Goal: Contribute content: Add original content to the website for others to see

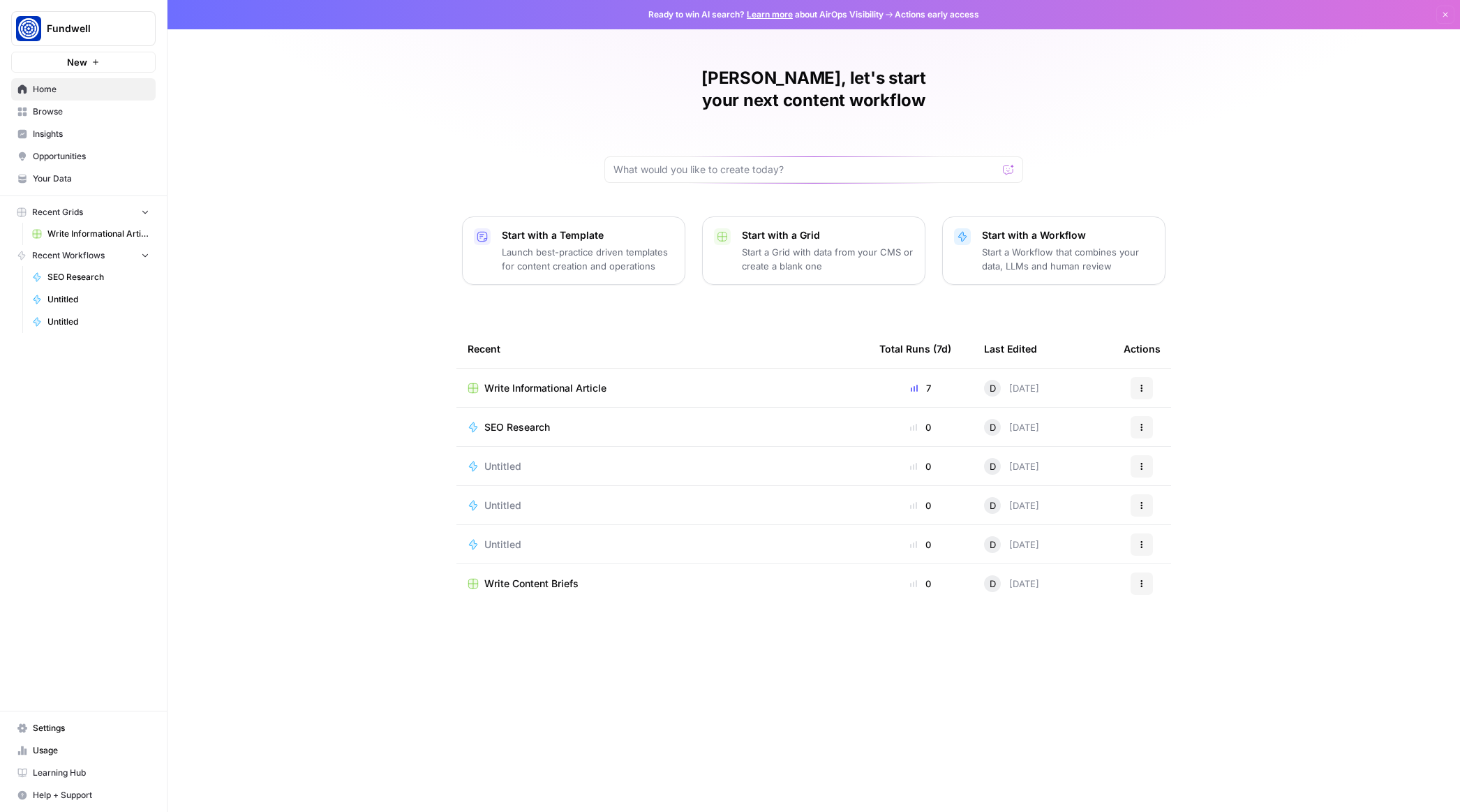
click at [79, 231] on span "Write Informational Article" at bounding box center [98, 233] width 102 height 12
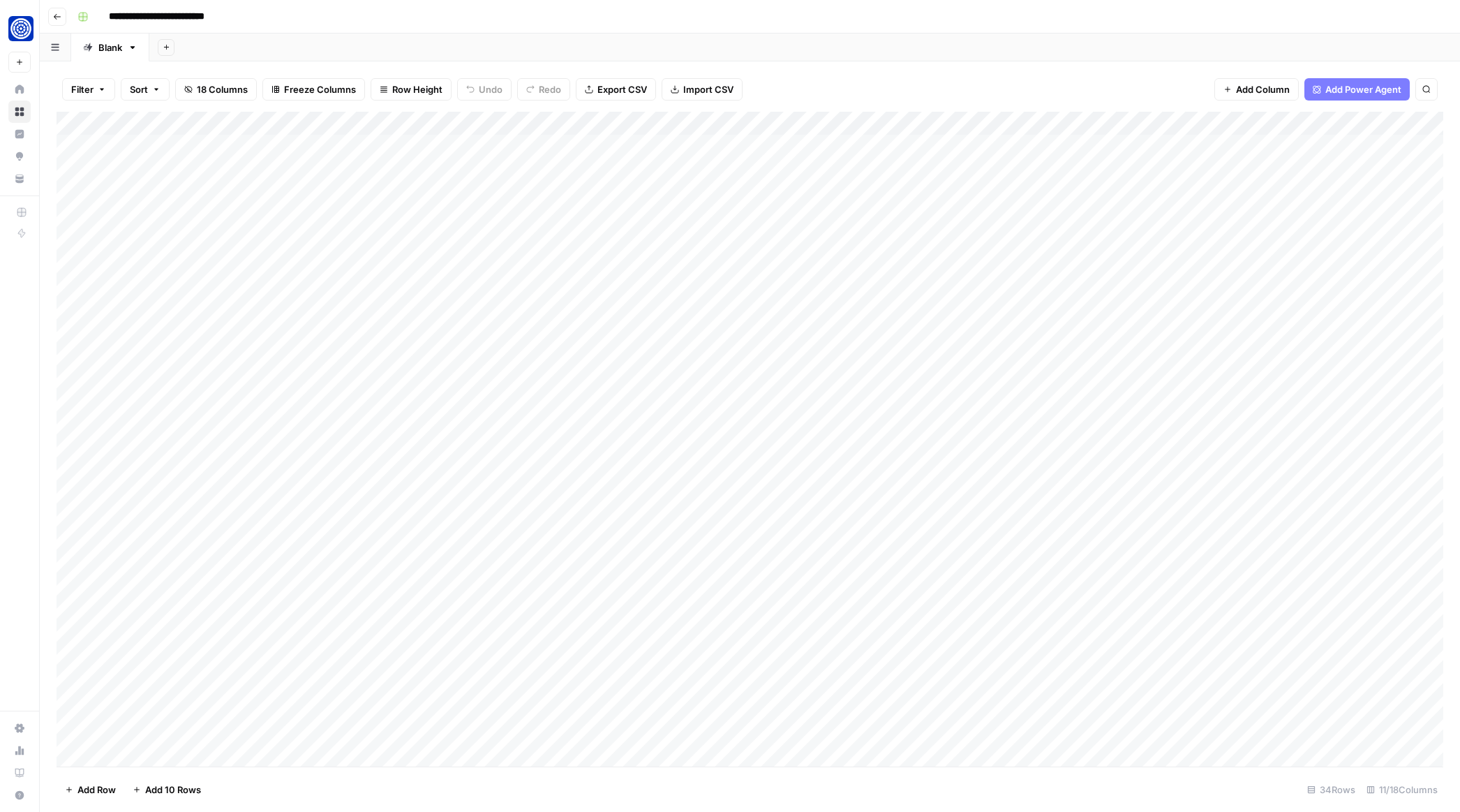
scroll to position [198, 0]
click at [1001, 731] on div "Add Column" at bounding box center [750, 439] width 1387 height 655
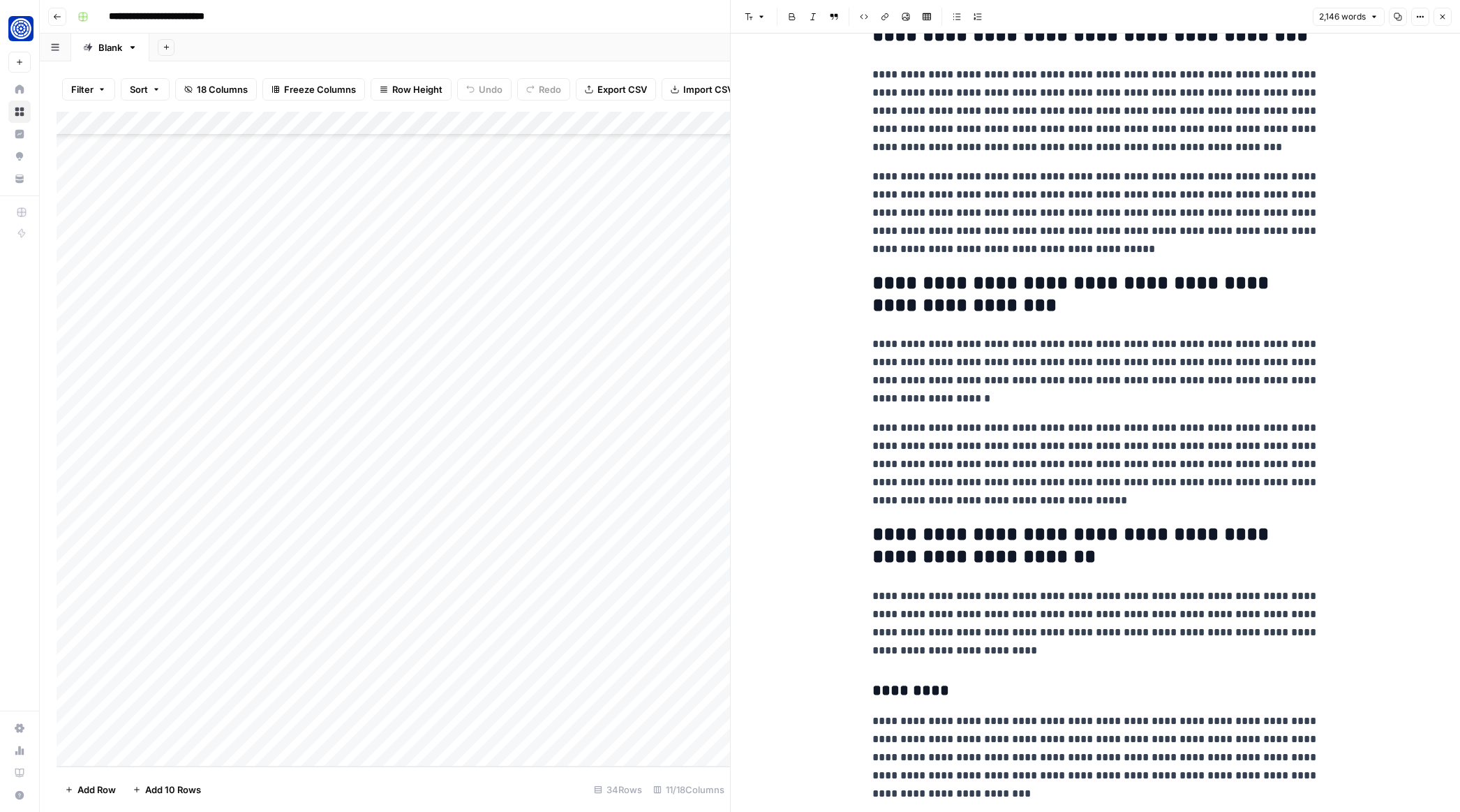
scroll to position [363, 0]
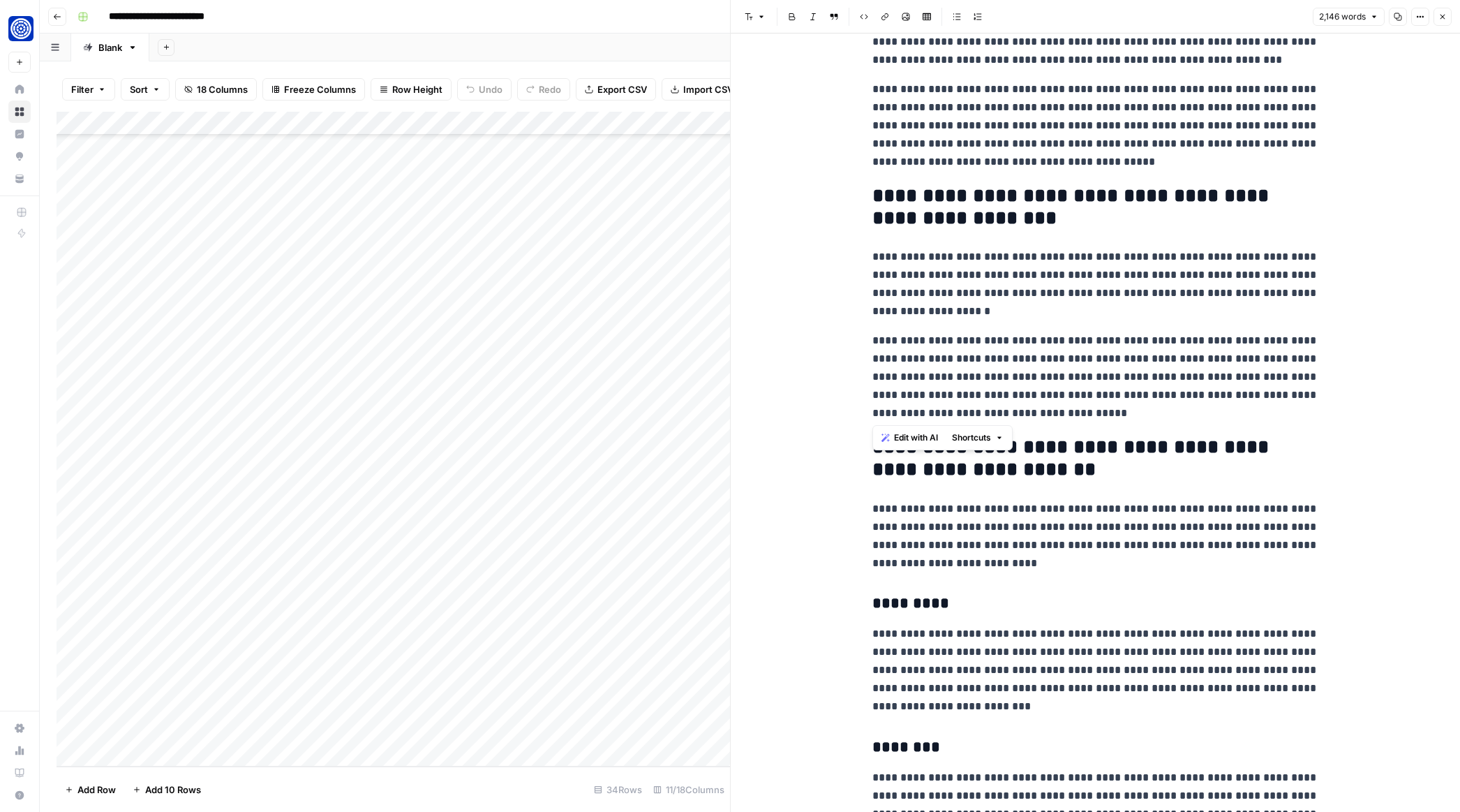
drag, startPoint x: 874, startPoint y: 193, endPoint x: 1094, endPoint y: 419, distance: 315.4
click at [884, 437] on icon "button" at bounding box center [886, 437] width 8 height 8
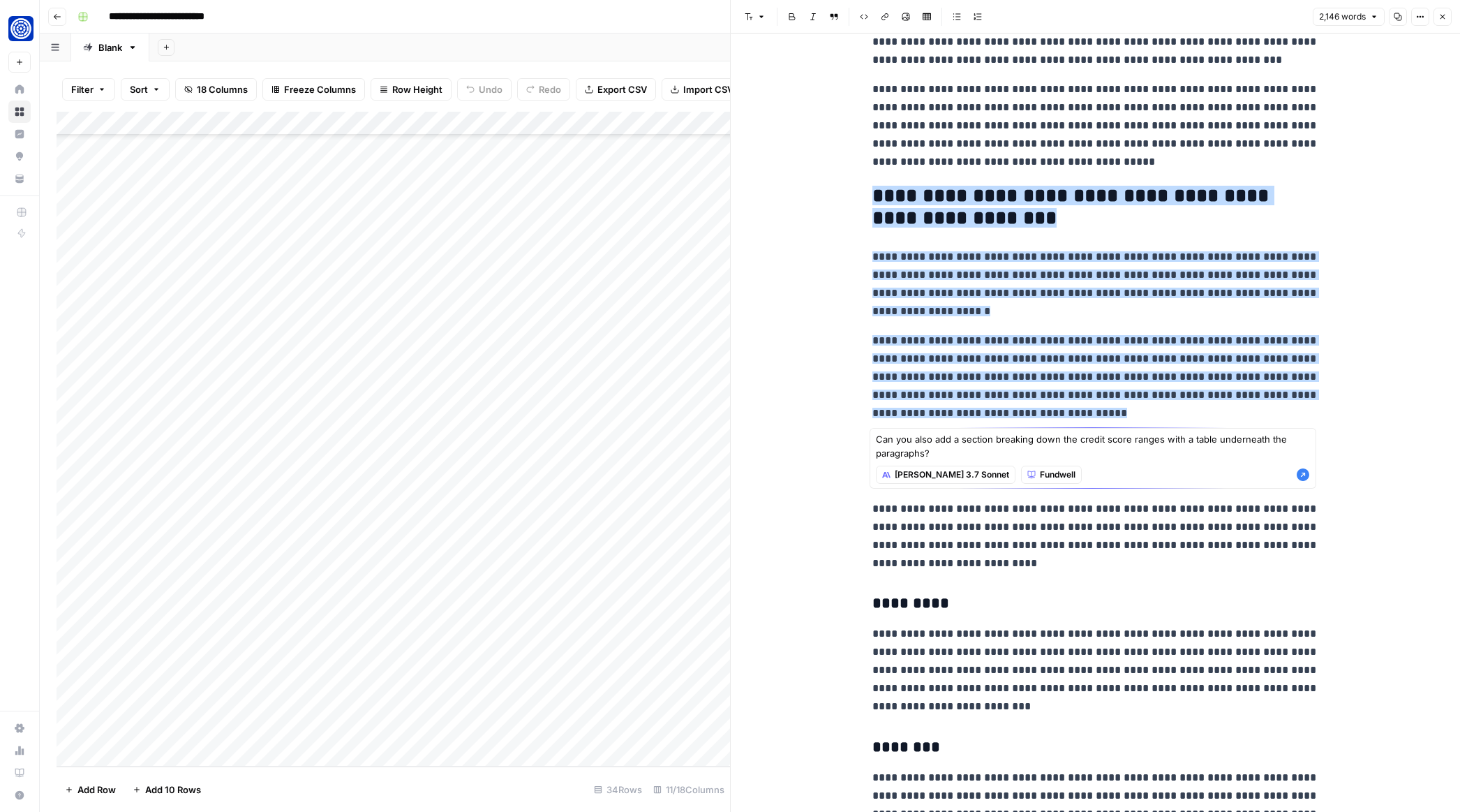
type textarea "Can you also add a section breaking down the credit score ranges with a table u…"
click at [1300, 473] on icon "button" at bounding box center [1303, 474] width 12 height 12
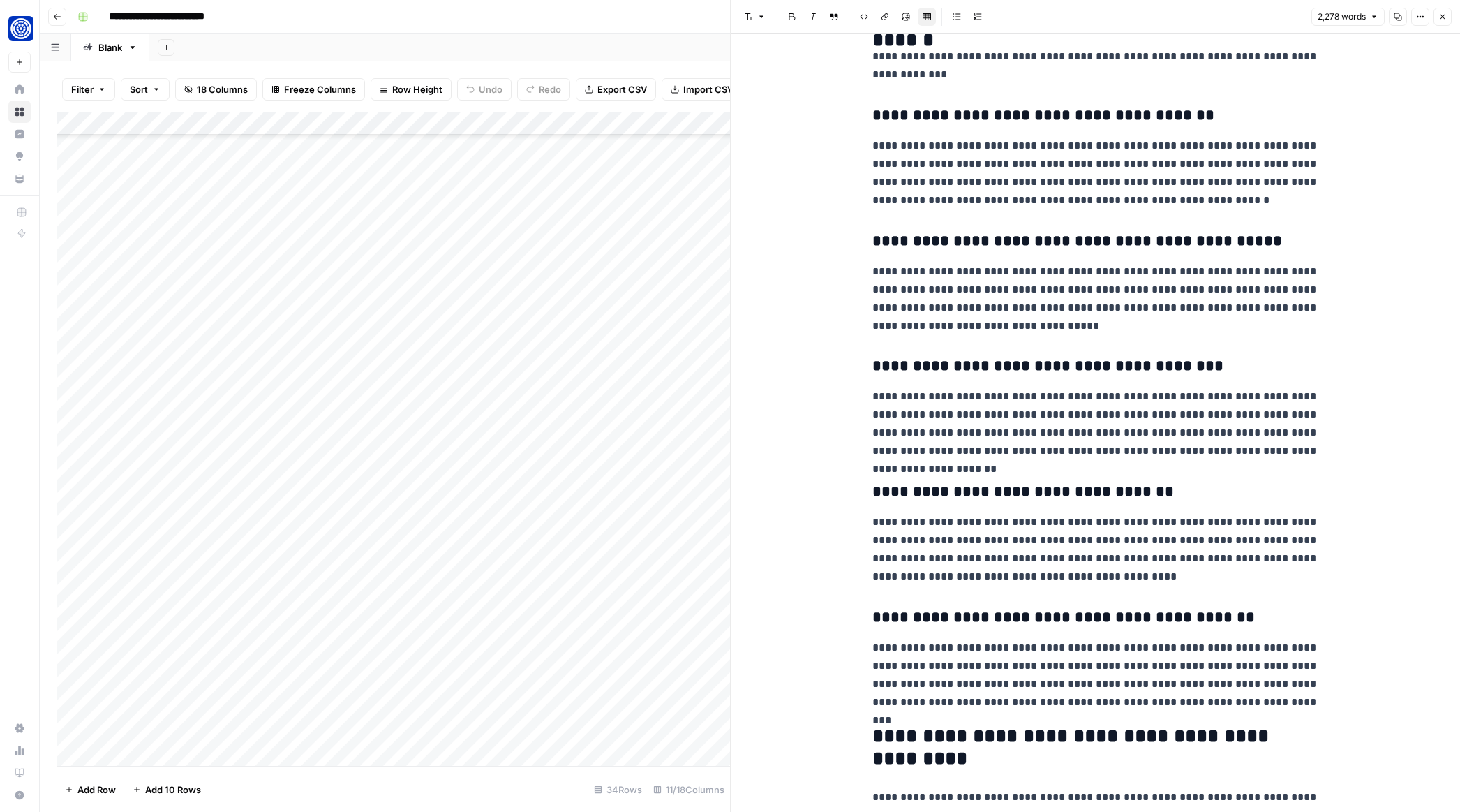
scroll to position [2174, 0]
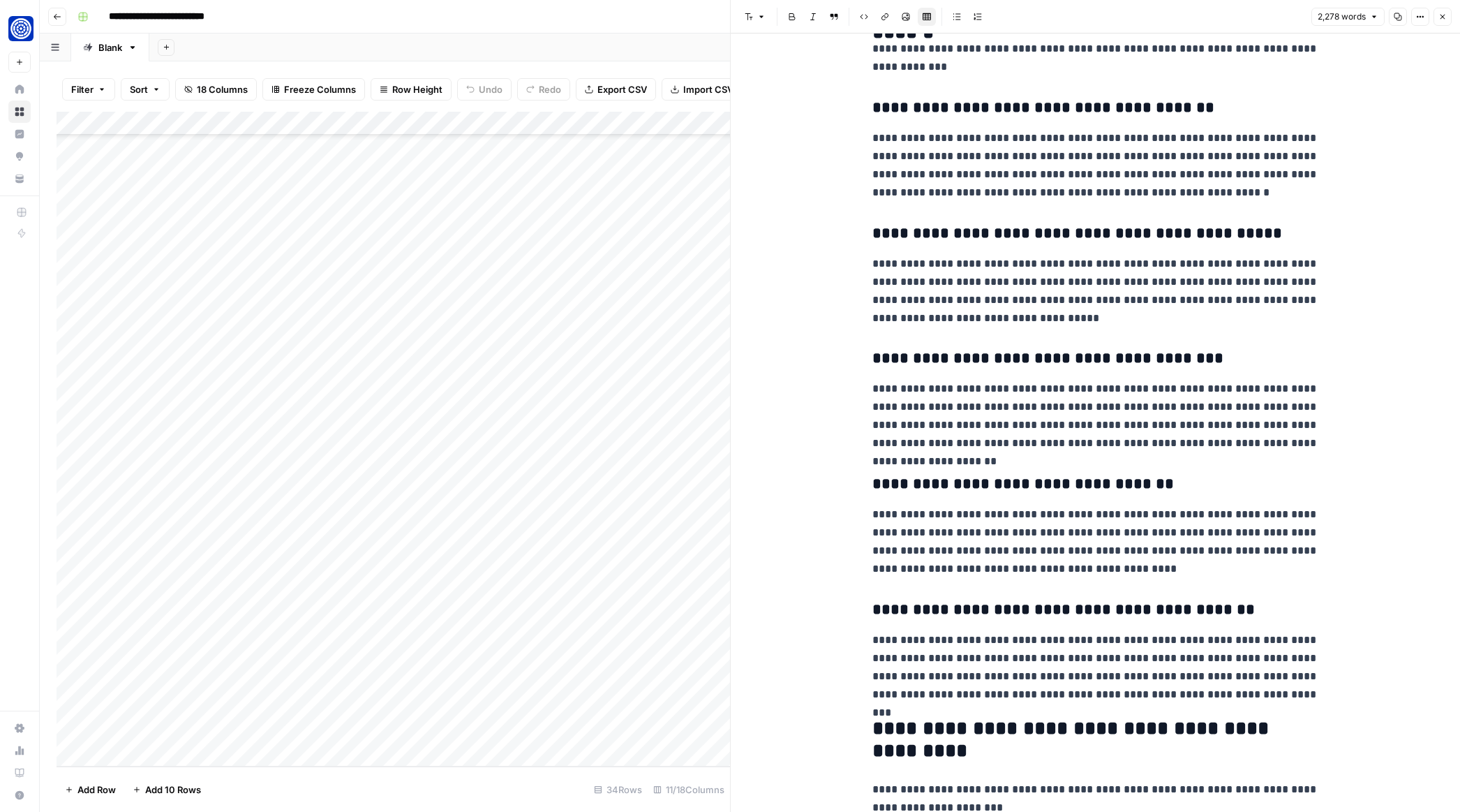
click at [1436, 16] on button "Close" at bounding box center [1443, 16] width 18 height 18
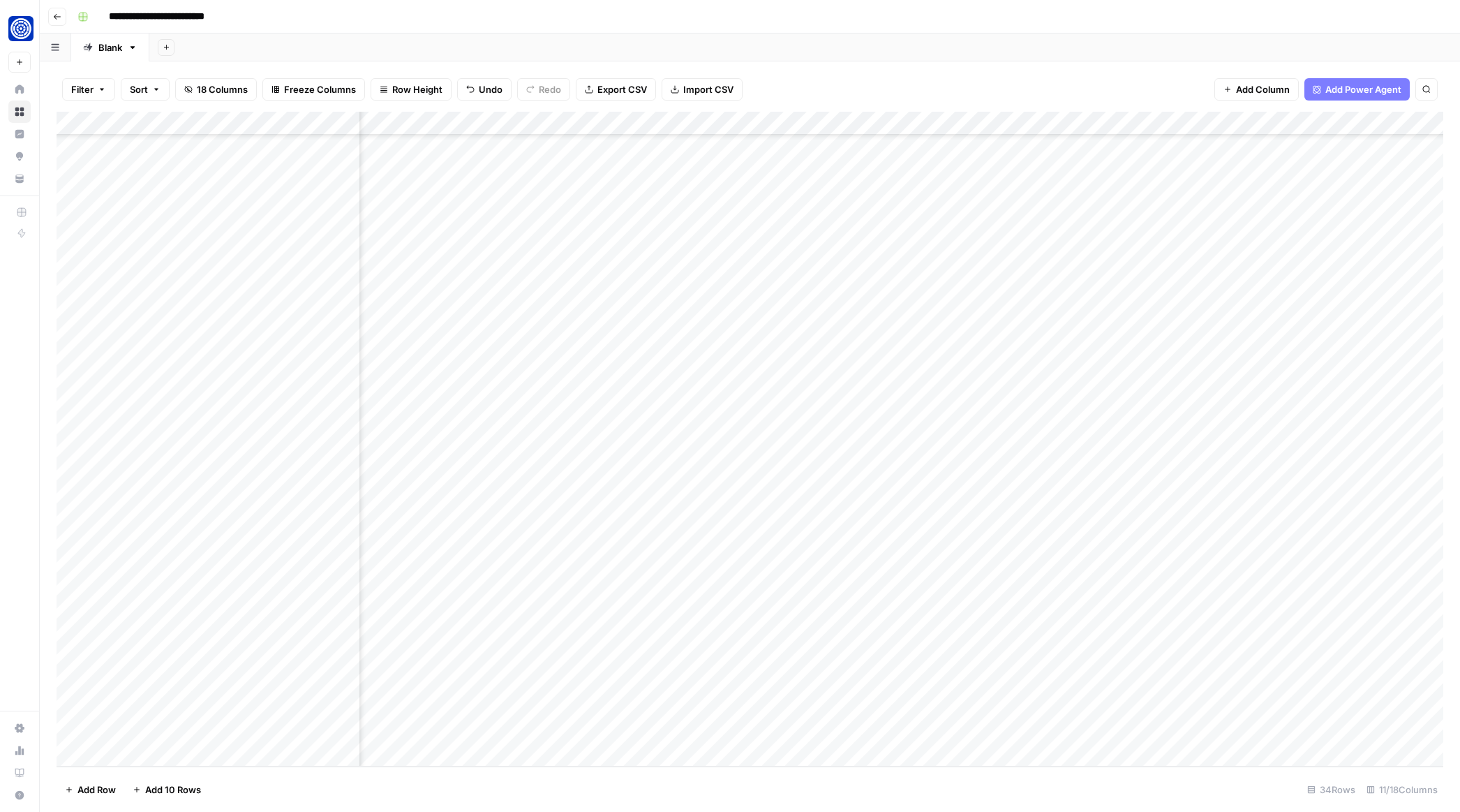
scroll to position [198, 94]
click at [966, 729] on div "Add Column" at bounding box center [750, 439] width 1387 height 655
click at [1126, 731] on div "Add Column" at bounding box center [750, 439] width 1387 height 655
click at [1062, 730] on div "Add Column" at bounding box center [750, 439] width 1387 height 655
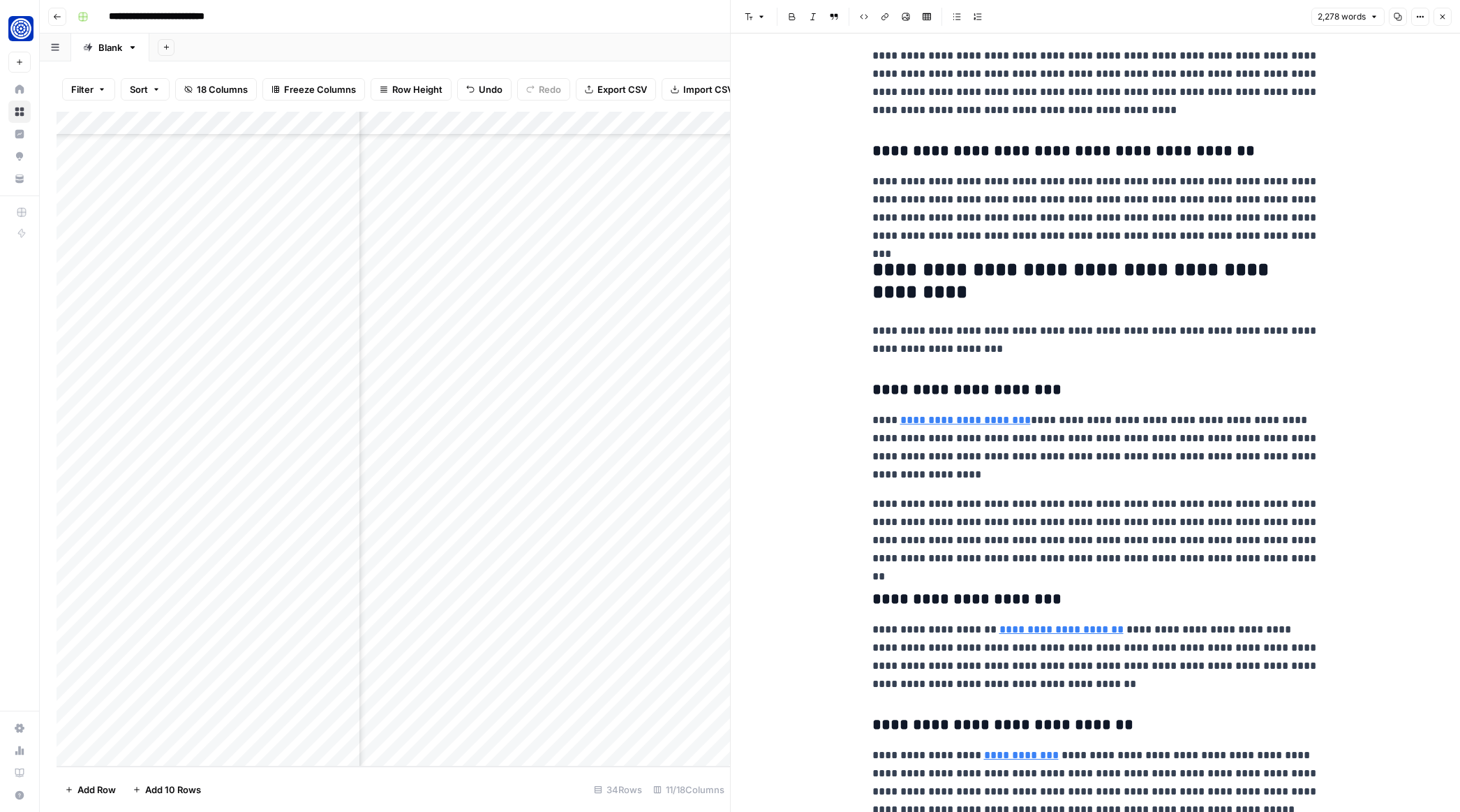
scroll to position [2680, 0]
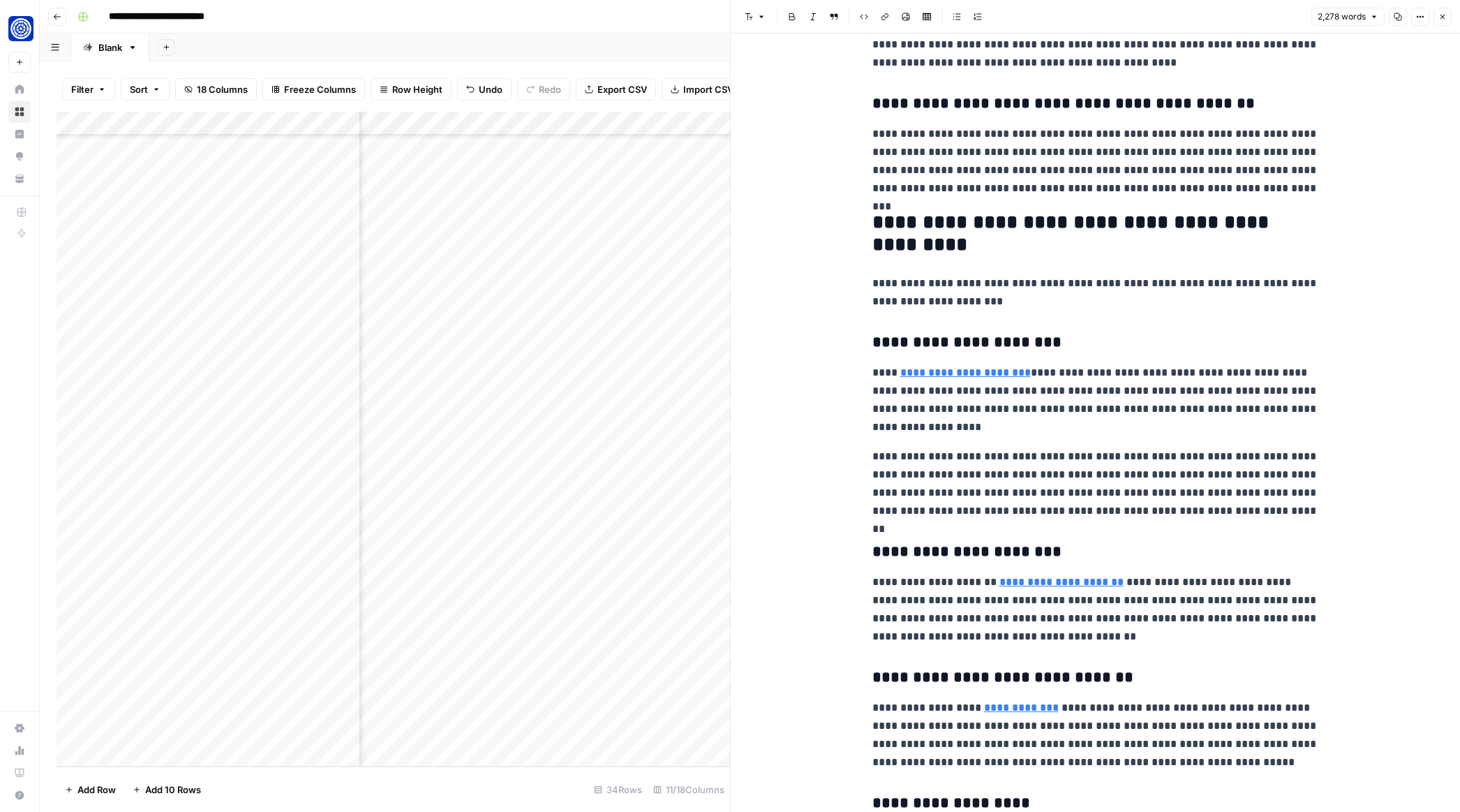
click at [964, 375] on link "**********" at bounding box center [966, 372] width 131 height 11
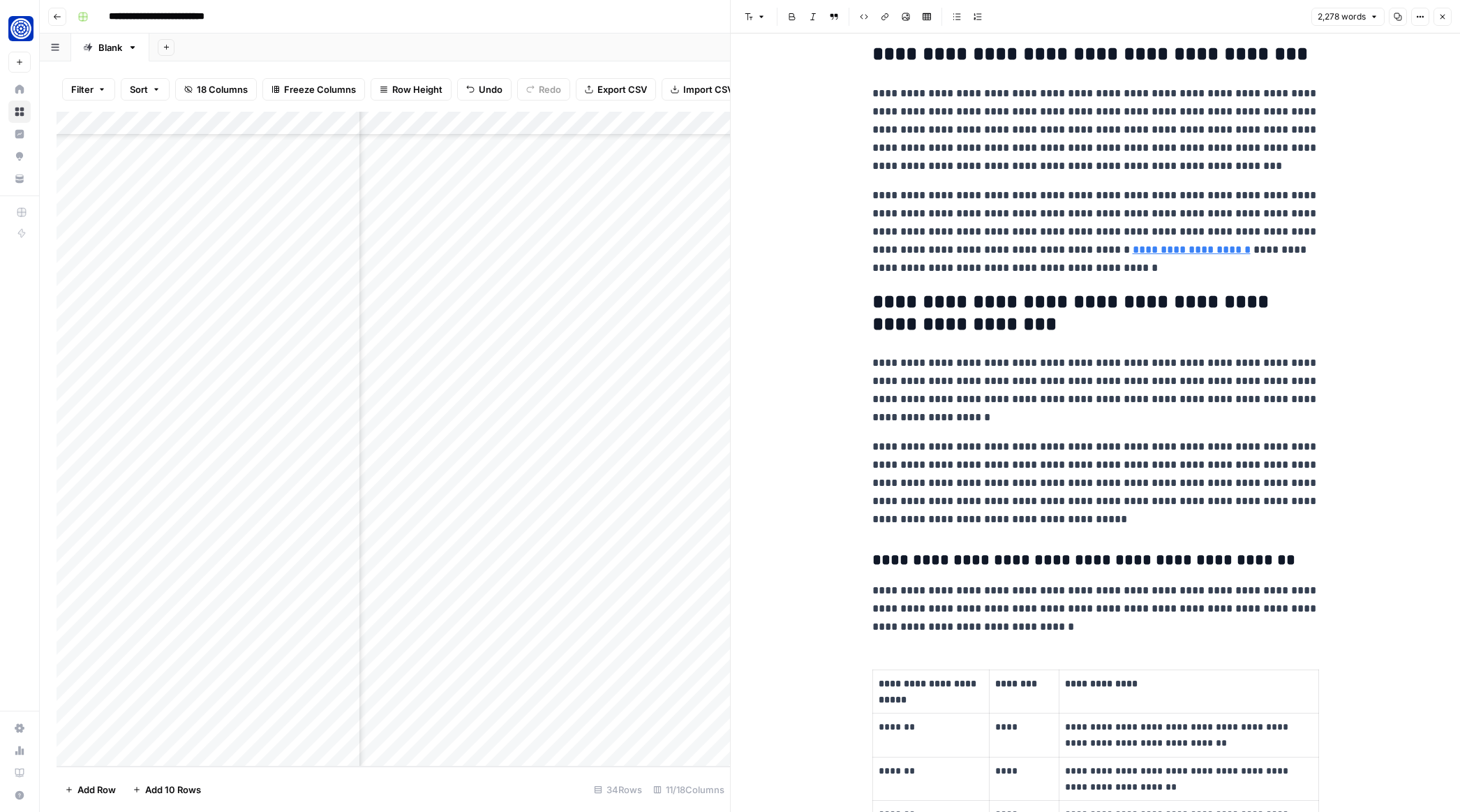
scroll to position [18, 0]
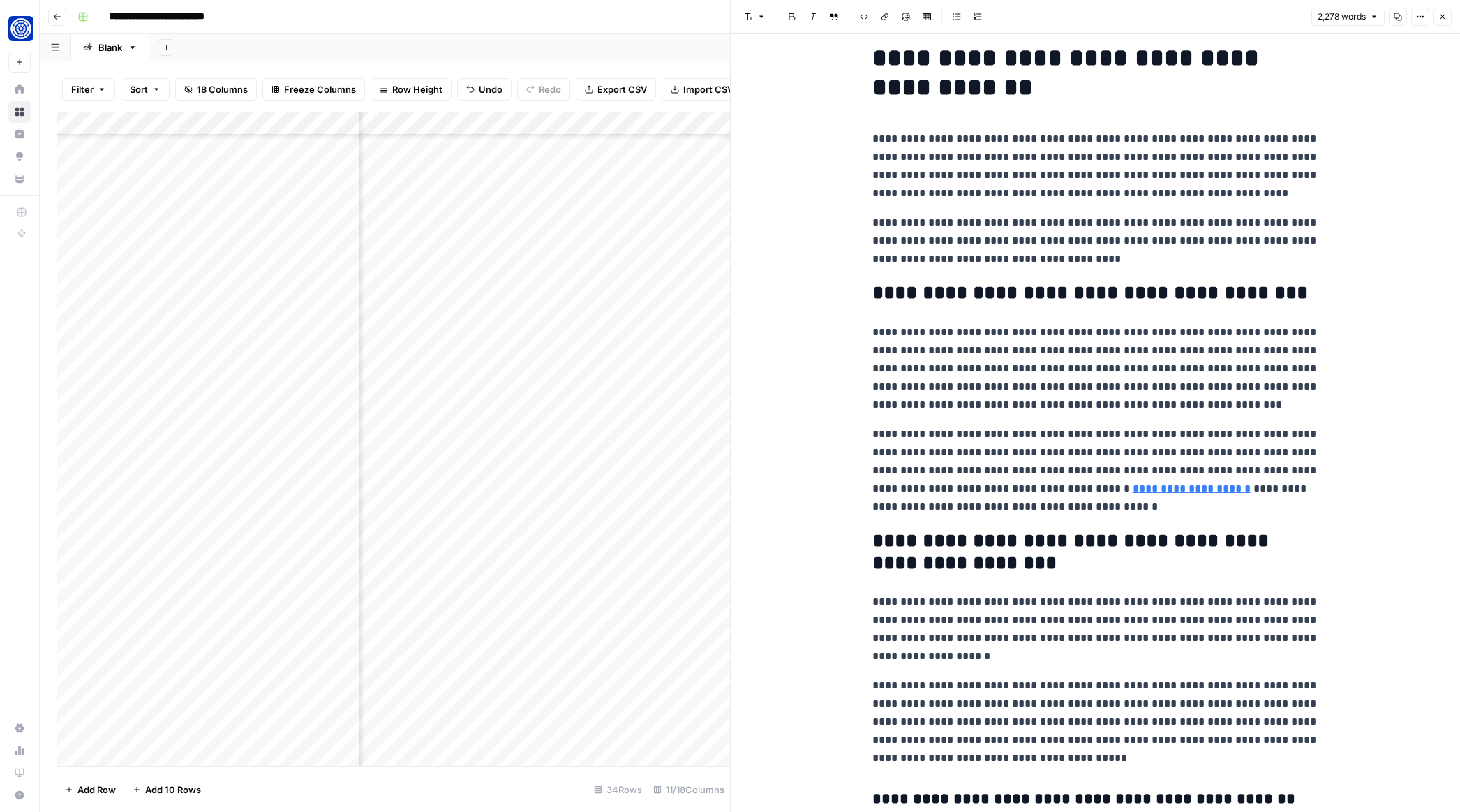
click at [1440, 17] on icon "button" at bounding box center [1443, 16] width 8 height 8
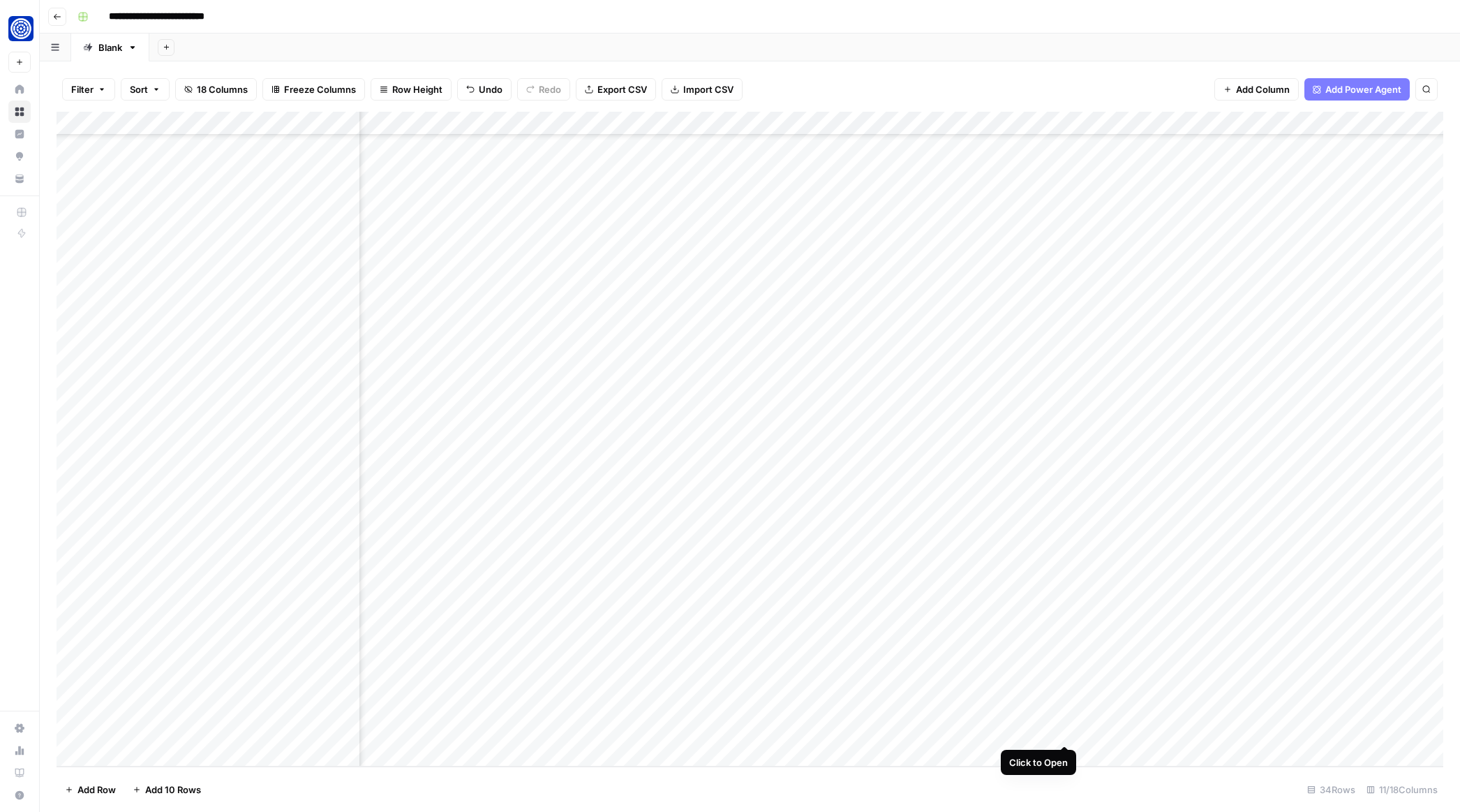
click at [1064, 730] on div "Add Column" at bounding box center [750, 439] width 1387 height 655
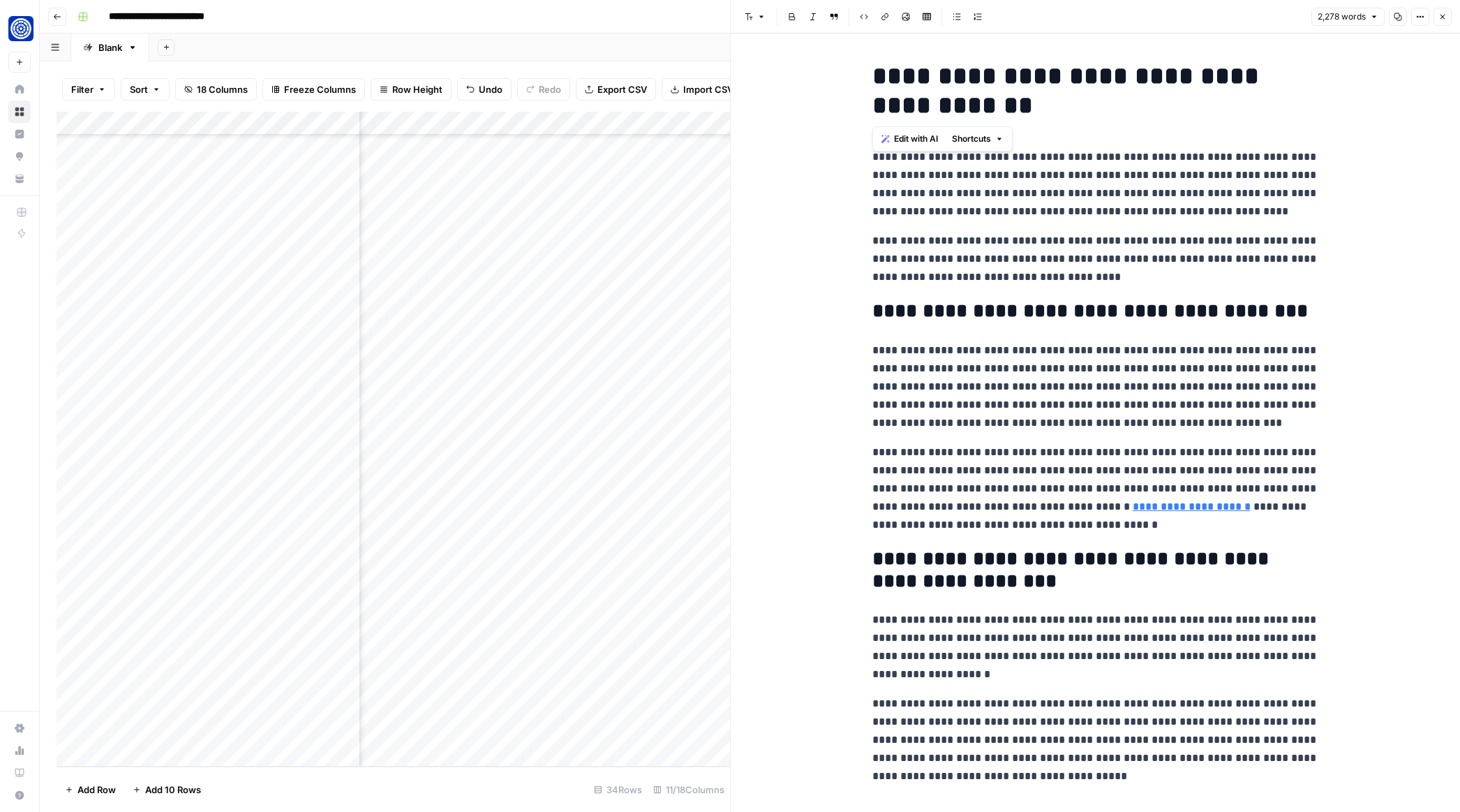
drag, startPoint x: 964, startPoint y: 108, endPoint x: 860, endPoint y: 68, distance: 111.4
copy h1 "**********"
click at [1445, 17] on icon "button" at bounding box center [1443, 16] width 8 height 8
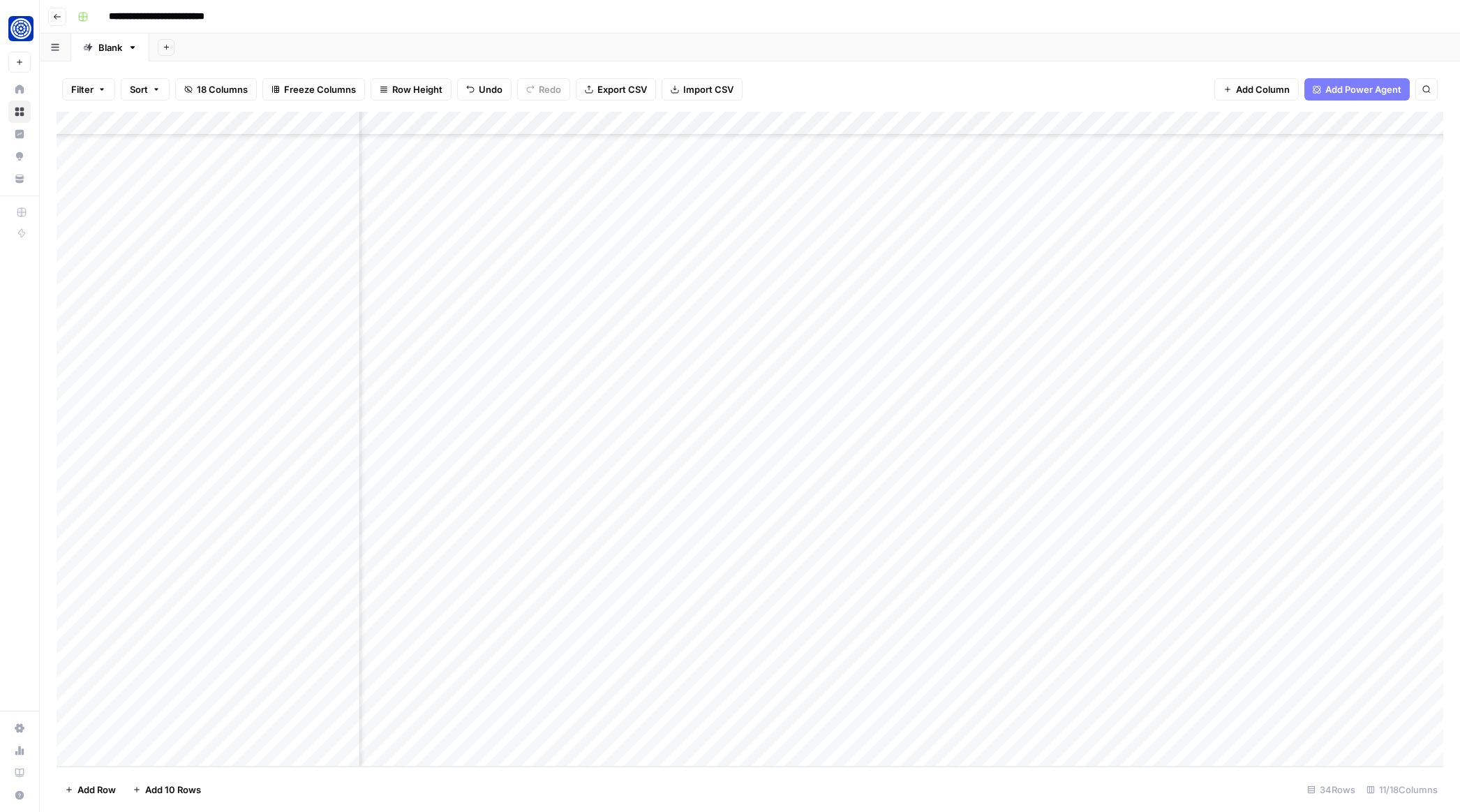
click at [1255, 725] on div "Add Column" at bounding box center [750, 439] width 1387 height 655
click at [1062, 730] on div "Add Column" at bounding box center [750, 439] width 1387 height 655
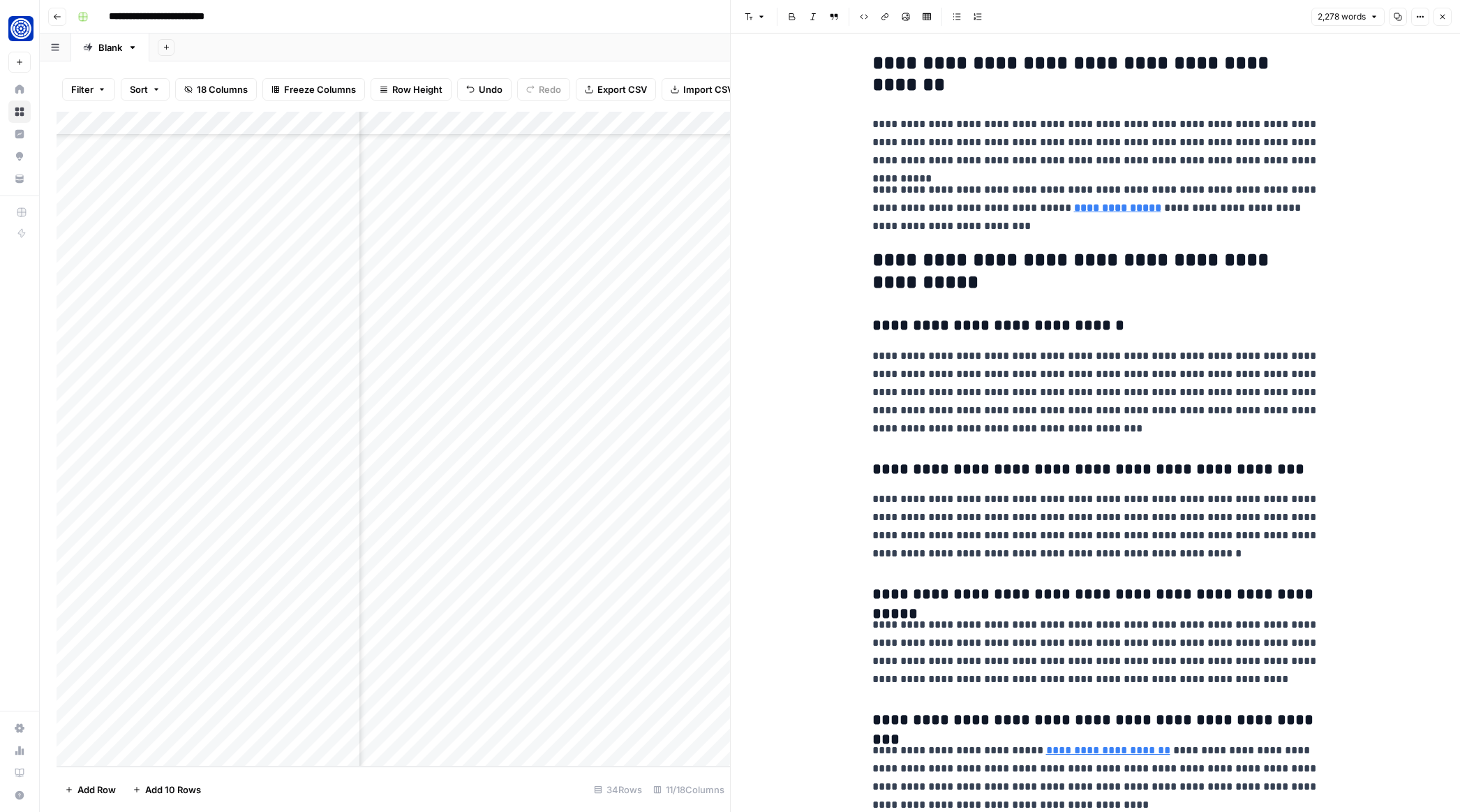
scroll to position [5613, 0]
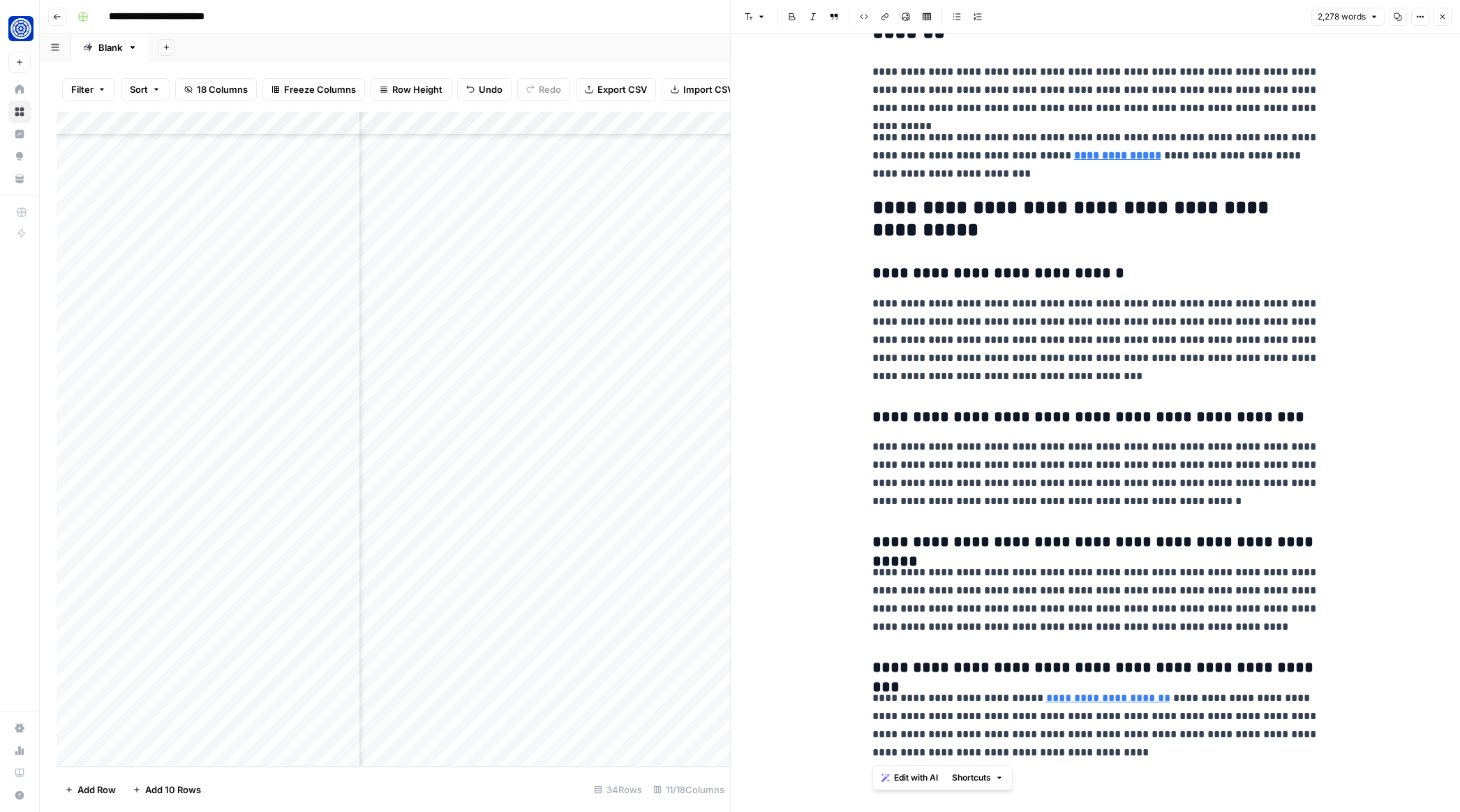
drag, startPoint x: 873, startPoint y: 155, endPoint x: 1176, endPoint y: 771, distance: 686.5
copy div "**********"
click at [1006, 197] on h2 "**********" at bounding box center [1096, 219] width 447 height 45
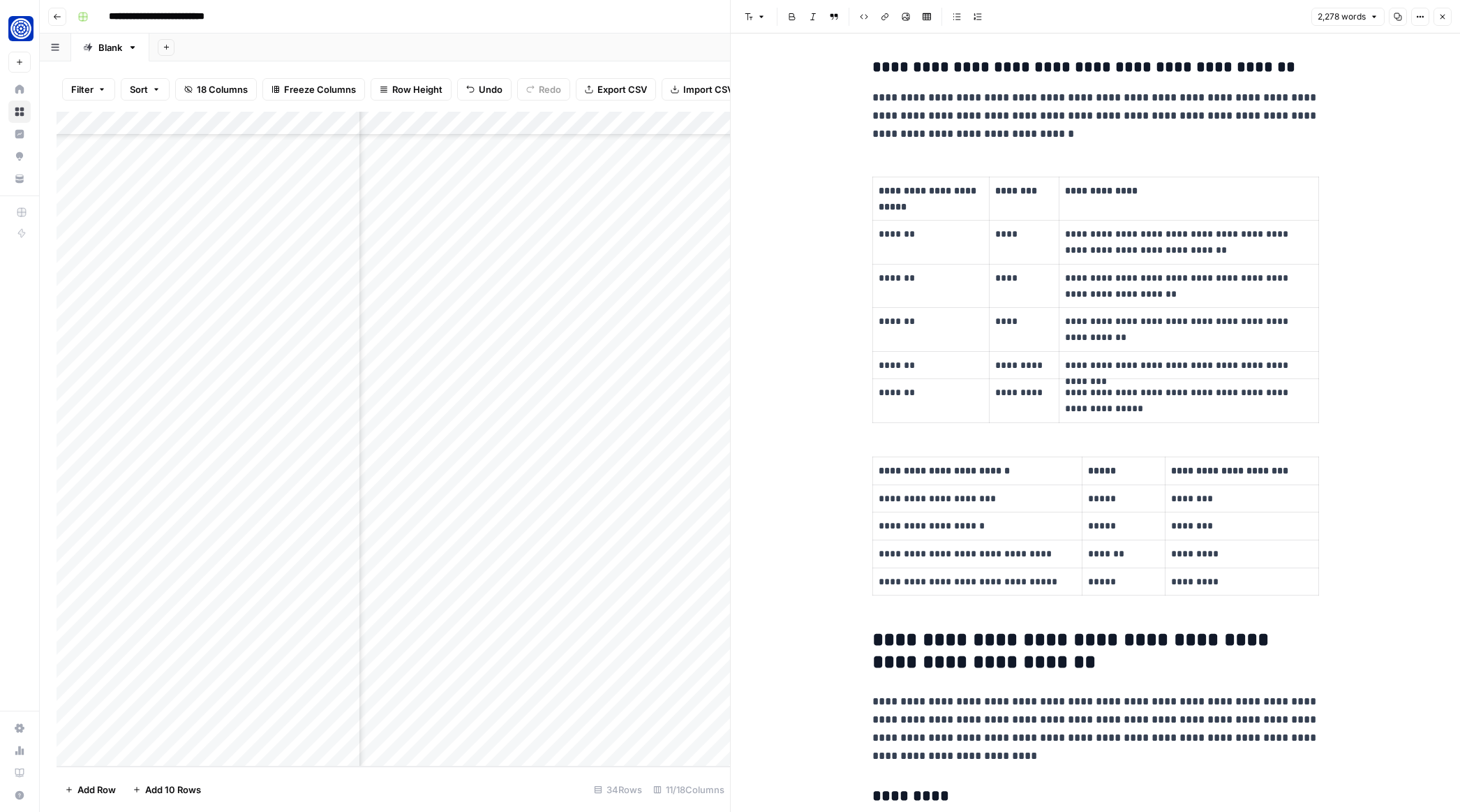
scroll to position [750, 0]
click at [1439, 17] on icon "button" at bounding box center [1443, 16] width 8 height 8
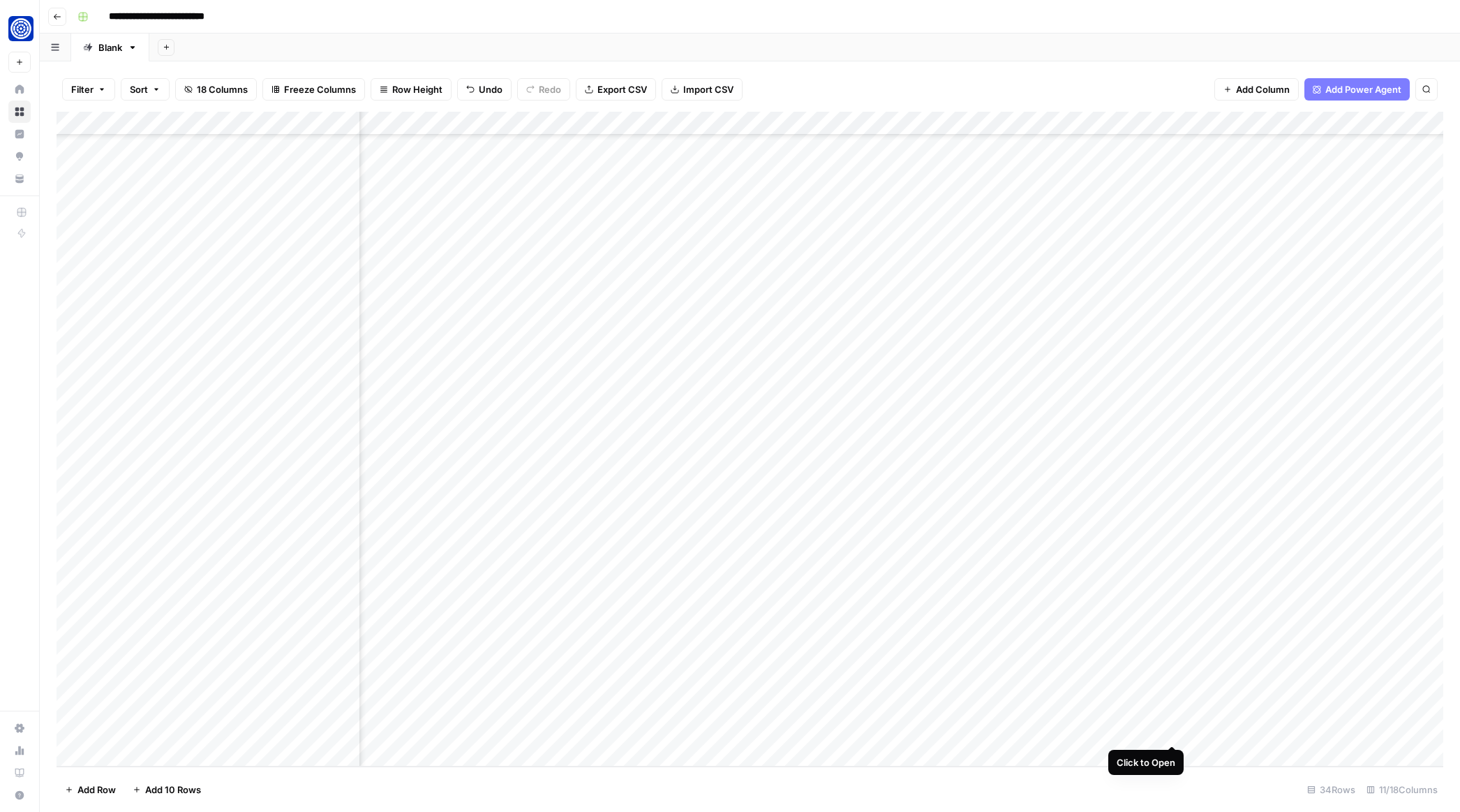
click at [1176, 731] on div "Add Column" at bounding box center [750, 439] width 1387 height 655
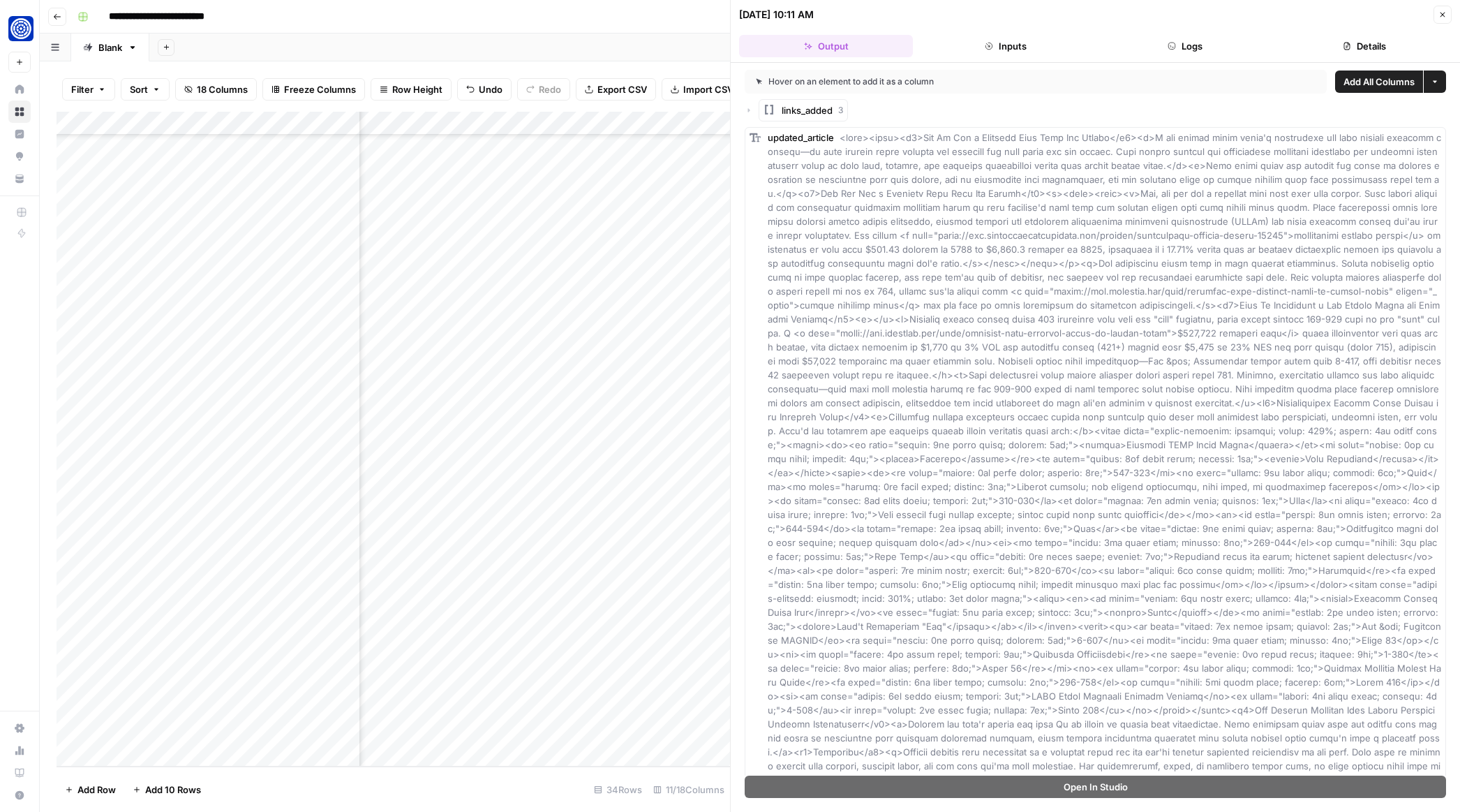
click at [743, 106] on div "Hover on an element to add it as a column Add All Columns More options links_ad…" at bounding box center [1096, 419] width 730 height 712
click at [750, 116] on div "links_added 3" at bounding box center [1096, 110] width 702 height 22
click at [749, 114] on icon "button" at bounding box center [749, 110] width 8 height 8
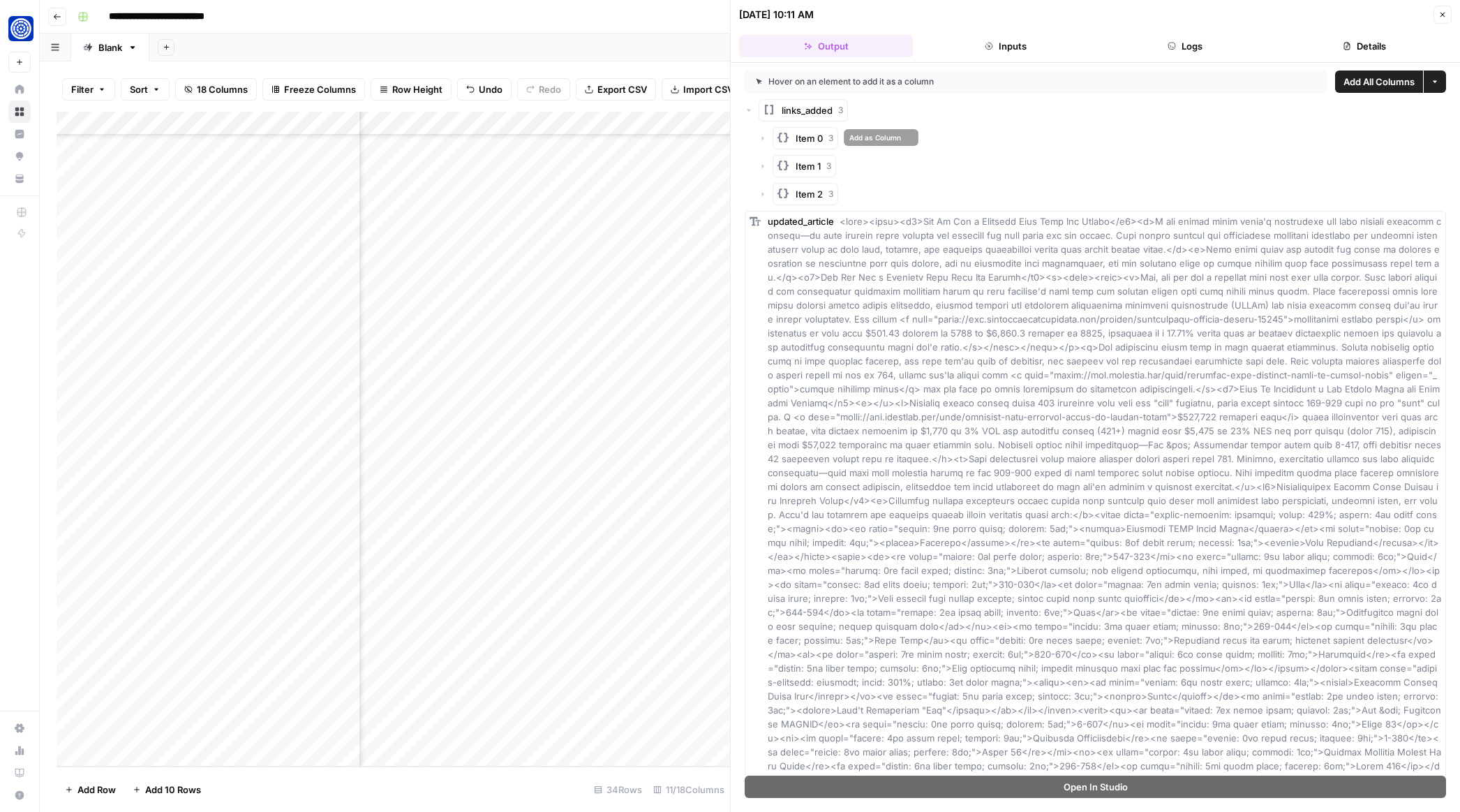
click at [765, 141] on icon "button" at bounding box center [763, 138] width 8 height 8
